Goal: Transaction & Acquisition: Purchase product/service

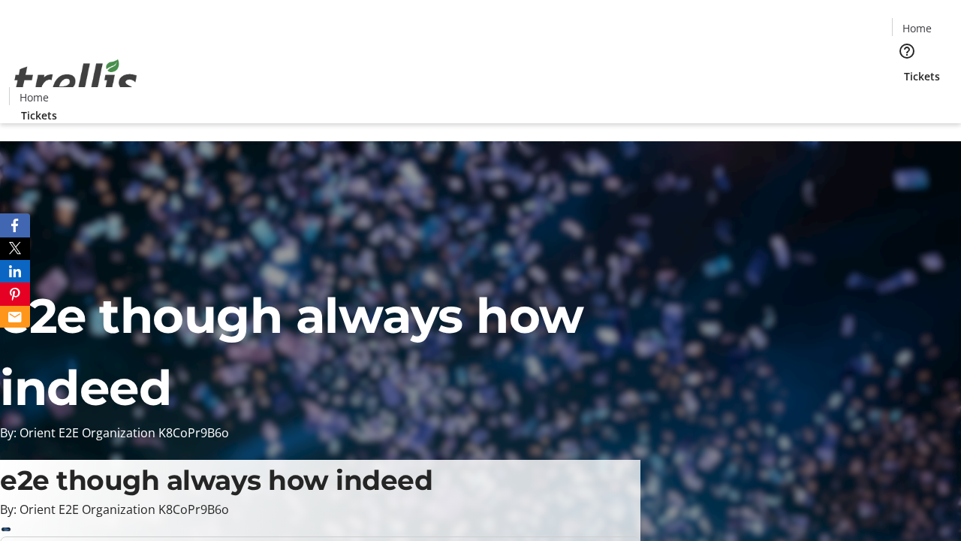
click at [904, 68] on span "Tickets" at bounding box center [922, 76] width 36 height 16
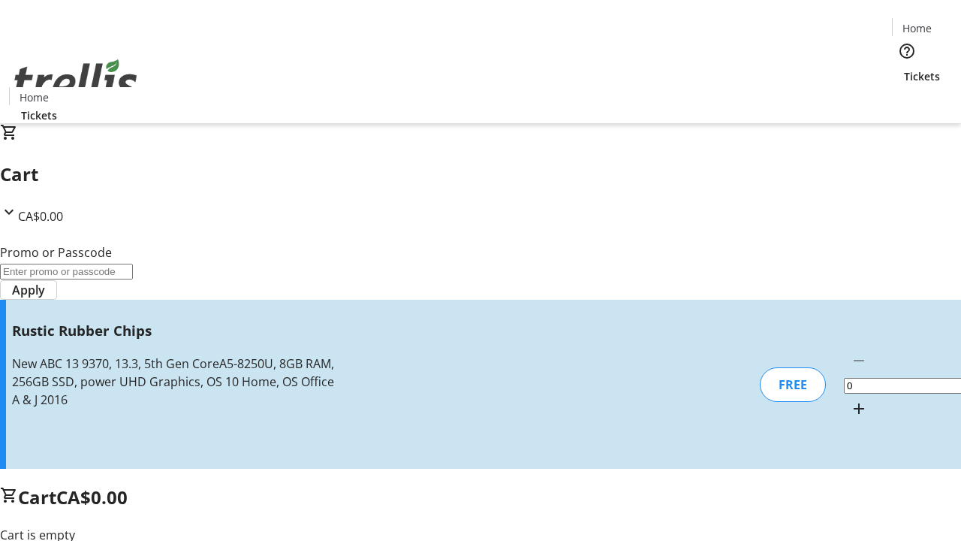
click at [850, 400] on mat-icon "Increment by one" at bounding box center [859, 409] width 18 height 18
type input "1"
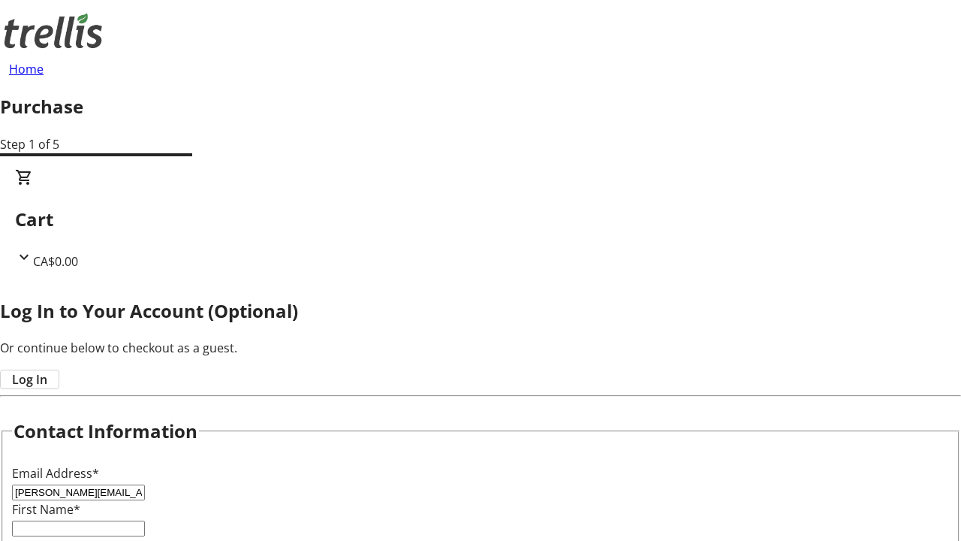
type input "[PERSON_NAME][EMAIL_ADDRESS][DOMAIN_NAME]"
type input "[PERSON_NAME]"
